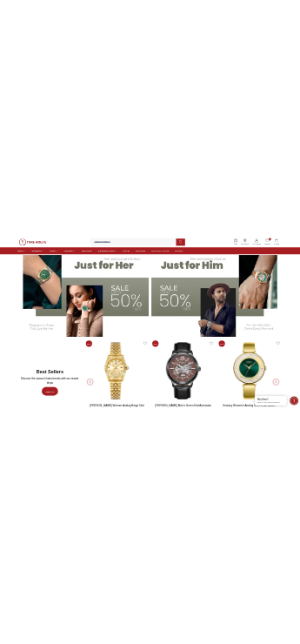
scroll to position [957, 0]
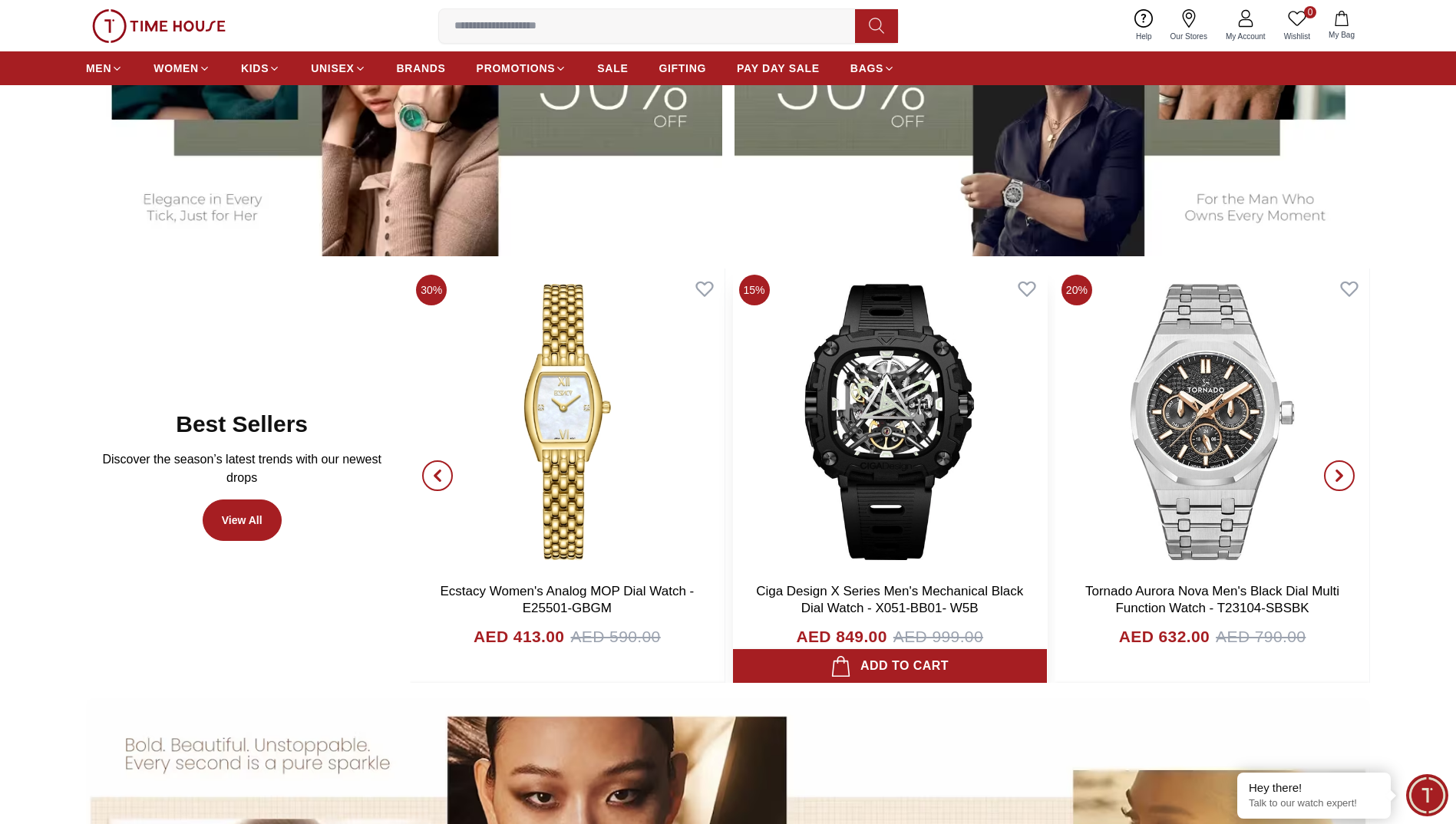
click at [898, 635] on span "AED 999.00" at bounding box center [938, 637] width 90 height 25
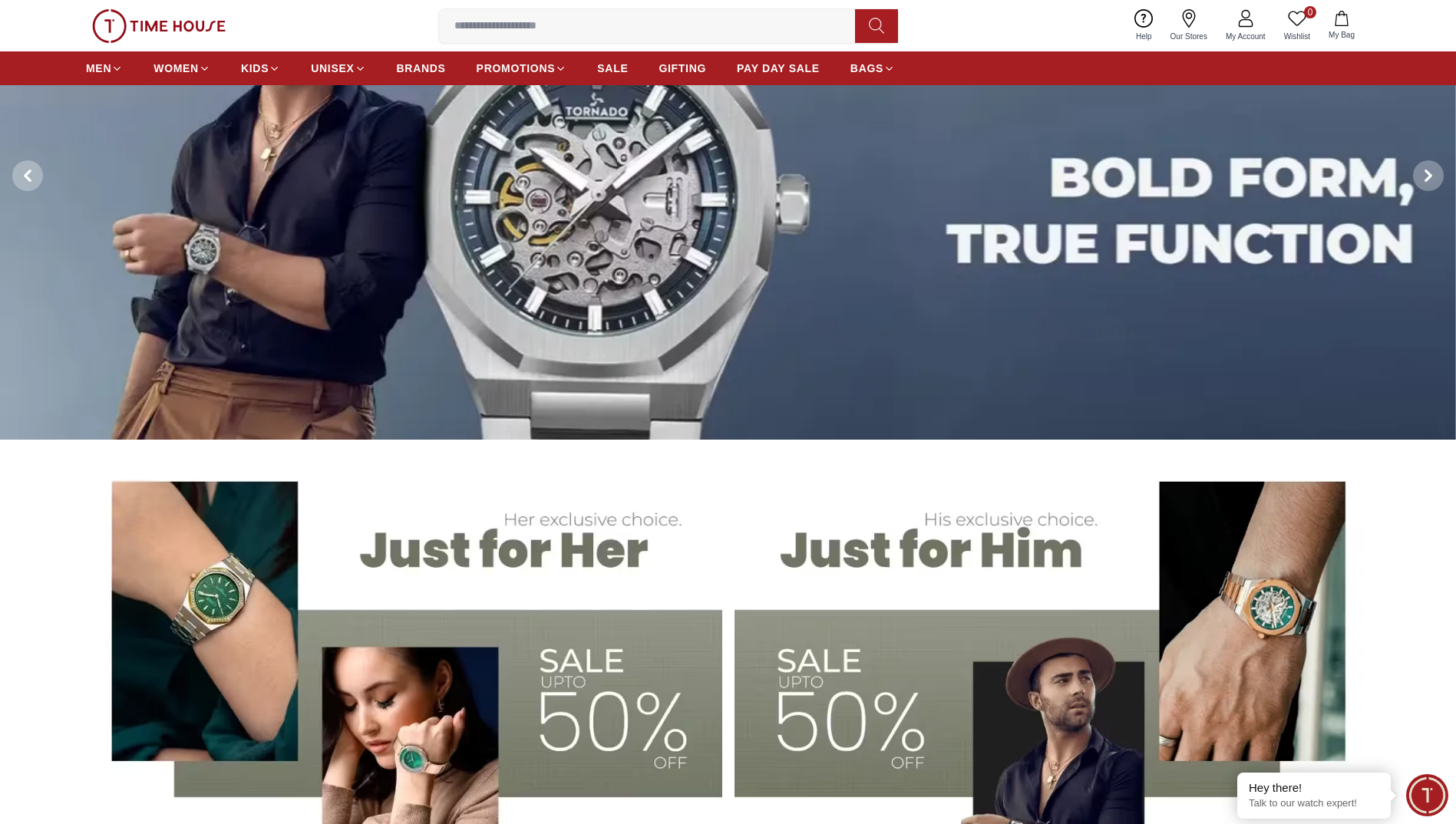
scroll to position [0, 0]
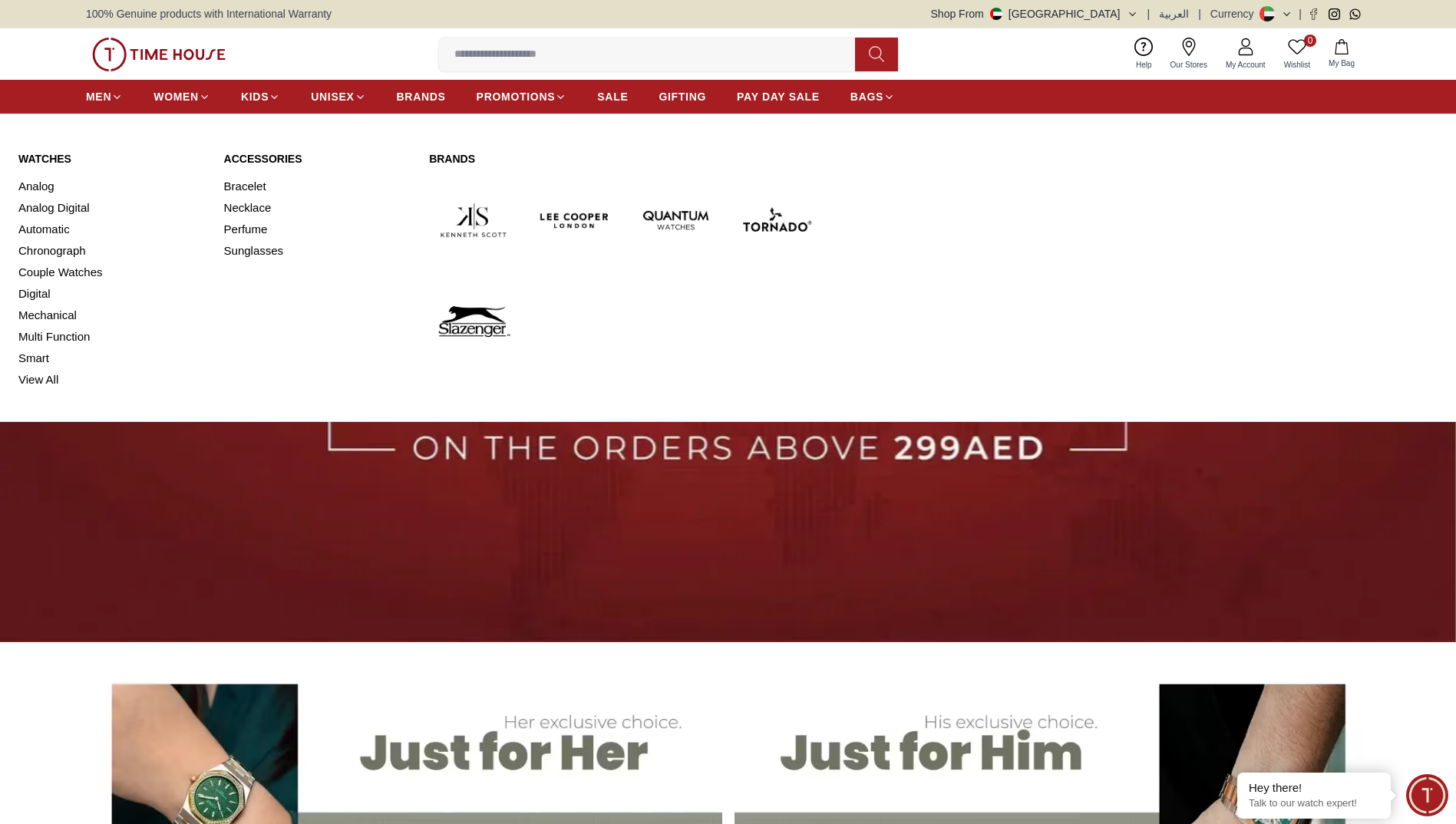
click at [66, 155] on link "Watches" at bounding box center [112, 158] width 187 height 15
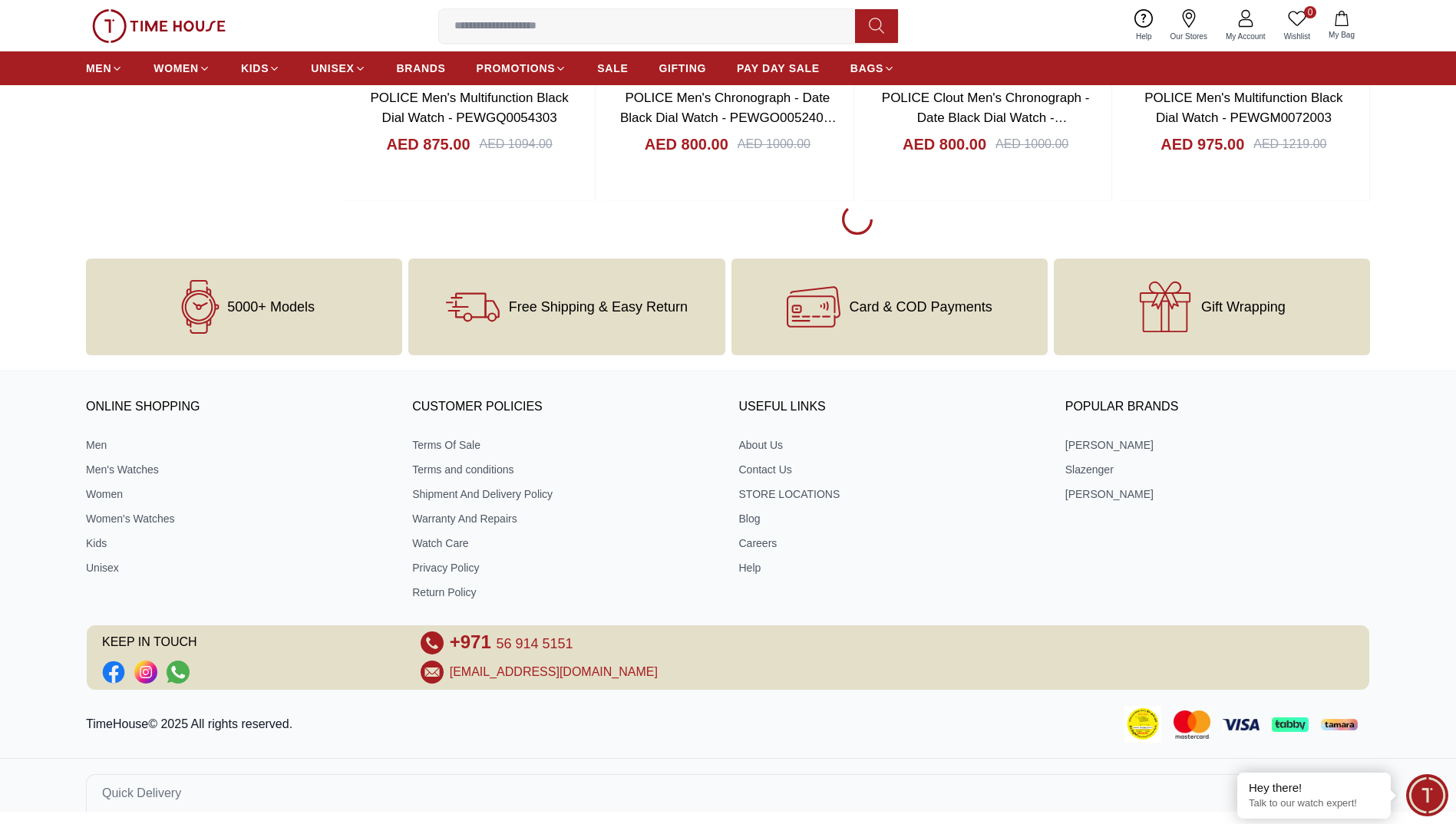
scroll to position [2320, 0]
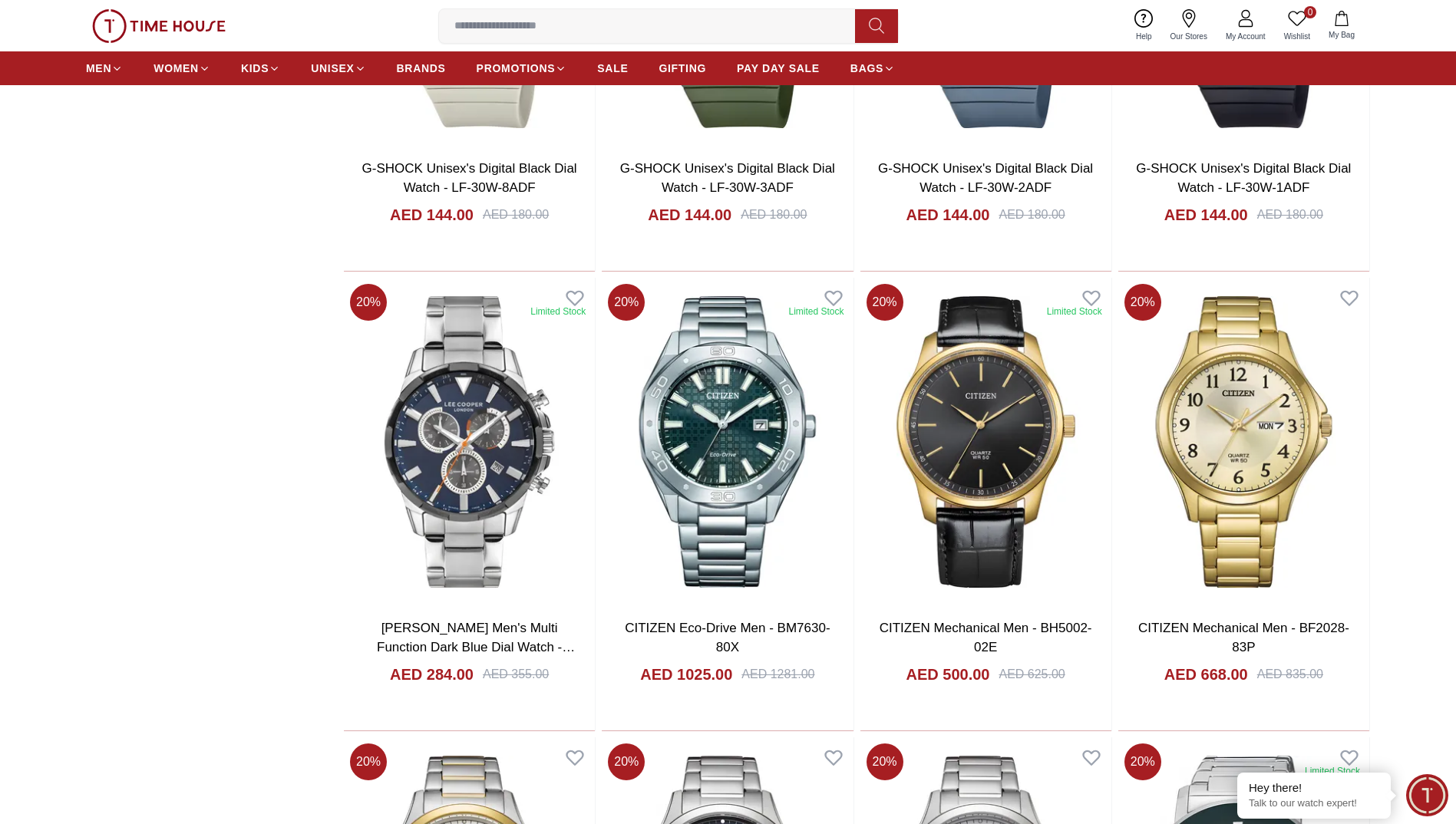
scroll to position [4468, 0]
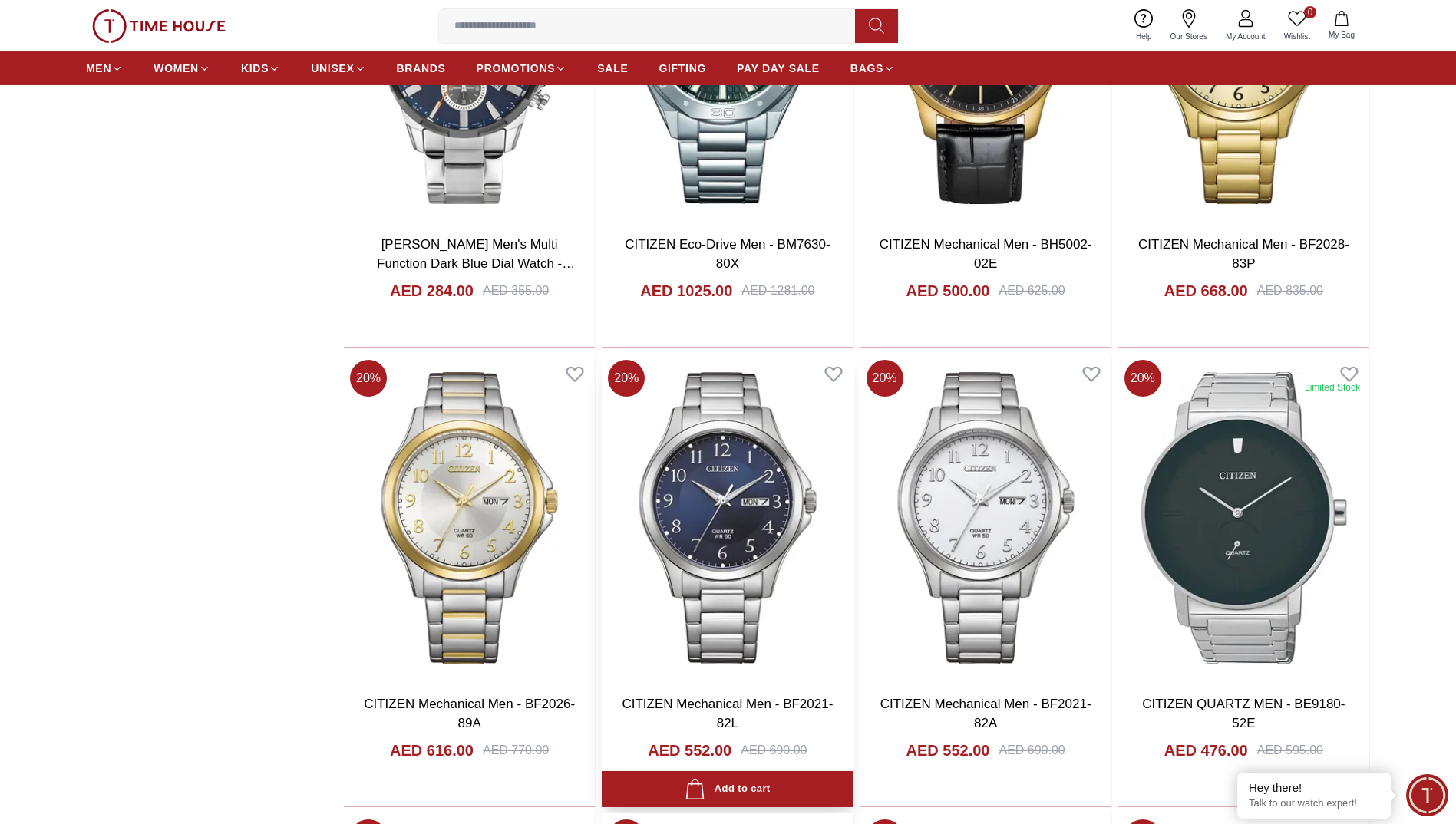
click at [696, 513] on img at bounding box center [727, 518] width 251 height 328
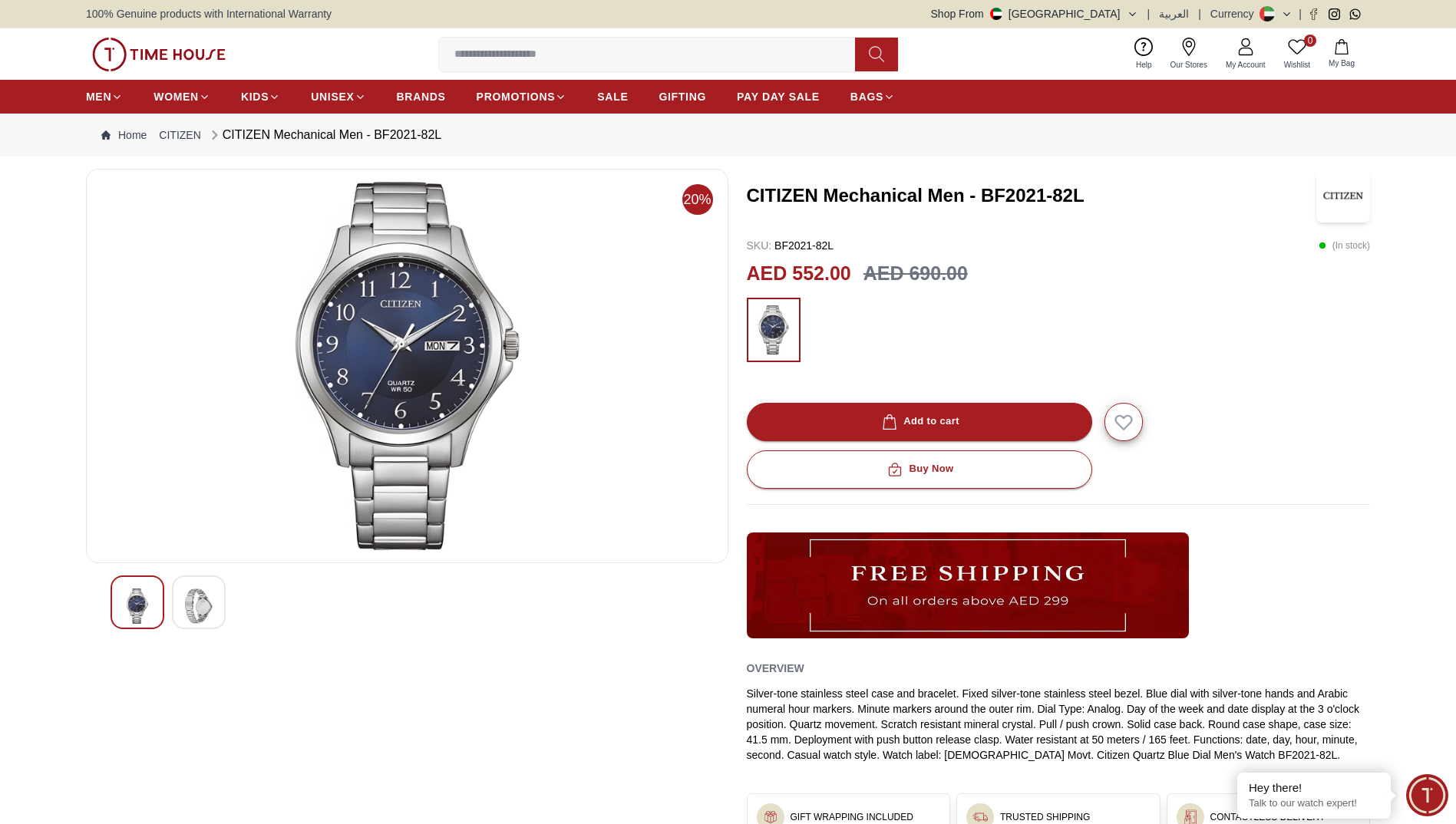
click at [202, 610] on img at bounding box center [199, 606] width 27 height 35
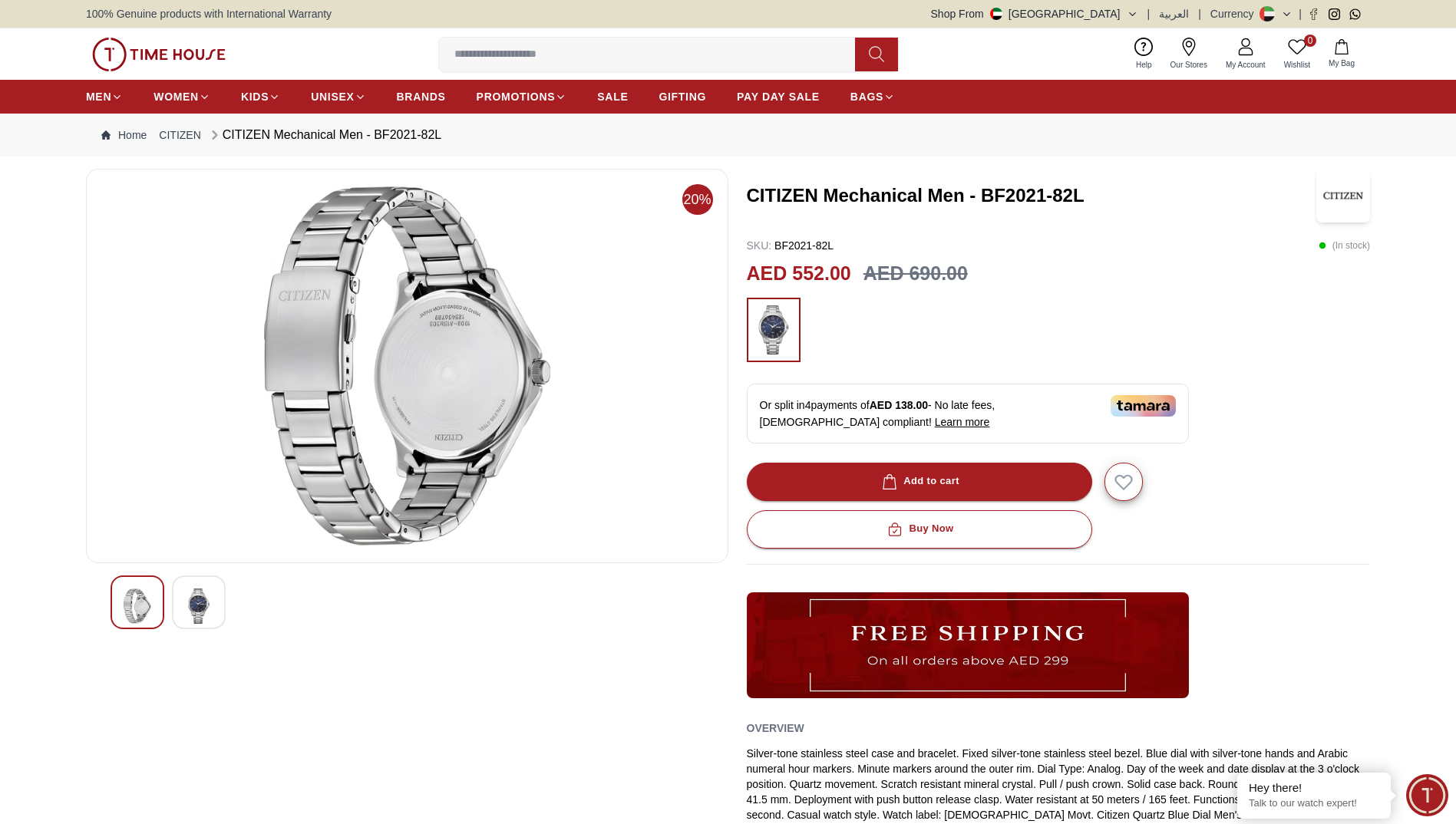
click at [145, 610] on img at bounding box center [137, 606] width 27 height 35
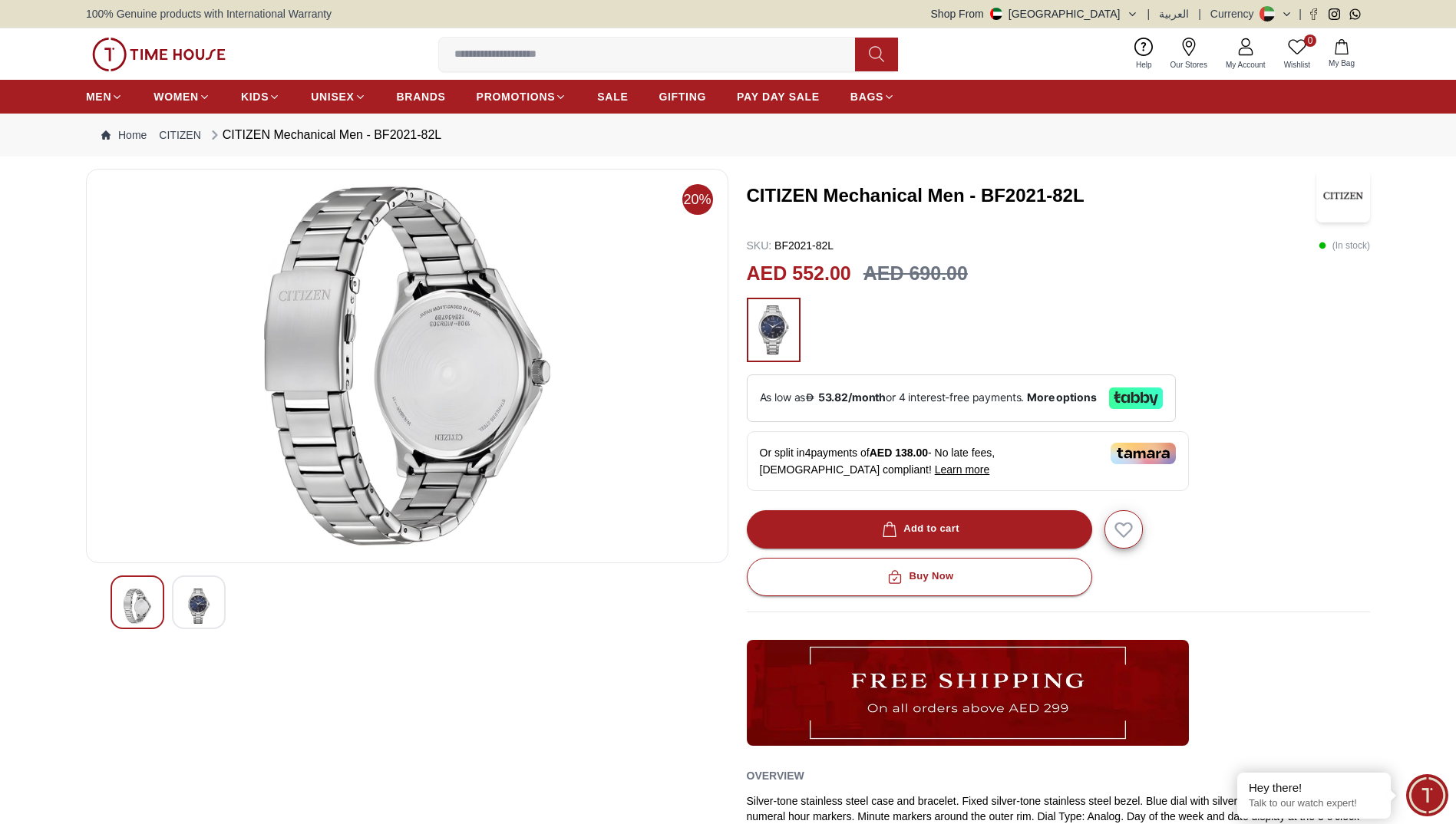
click at [184, 605] on div at bounding box center [199, 602] width 54 height 54
